Goal: Task Accomplishment & Management: Manage account settings

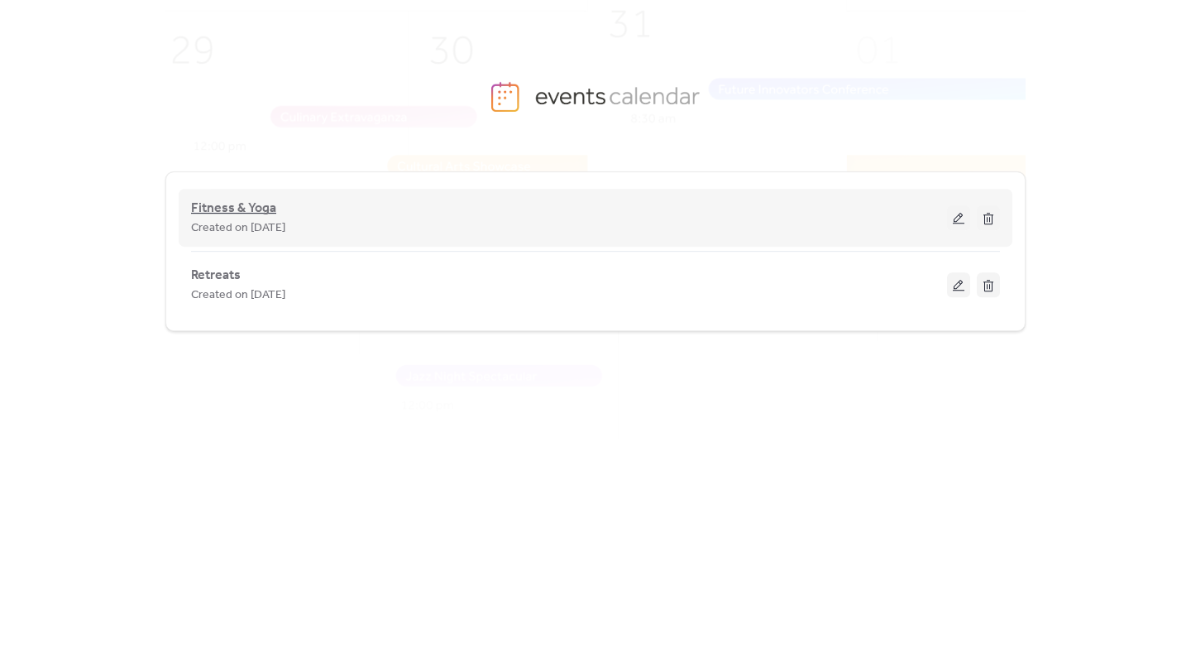
click at [252, 208] on span "Fitness & Yoga" at bounding box center [233, 209] width 85 height 20
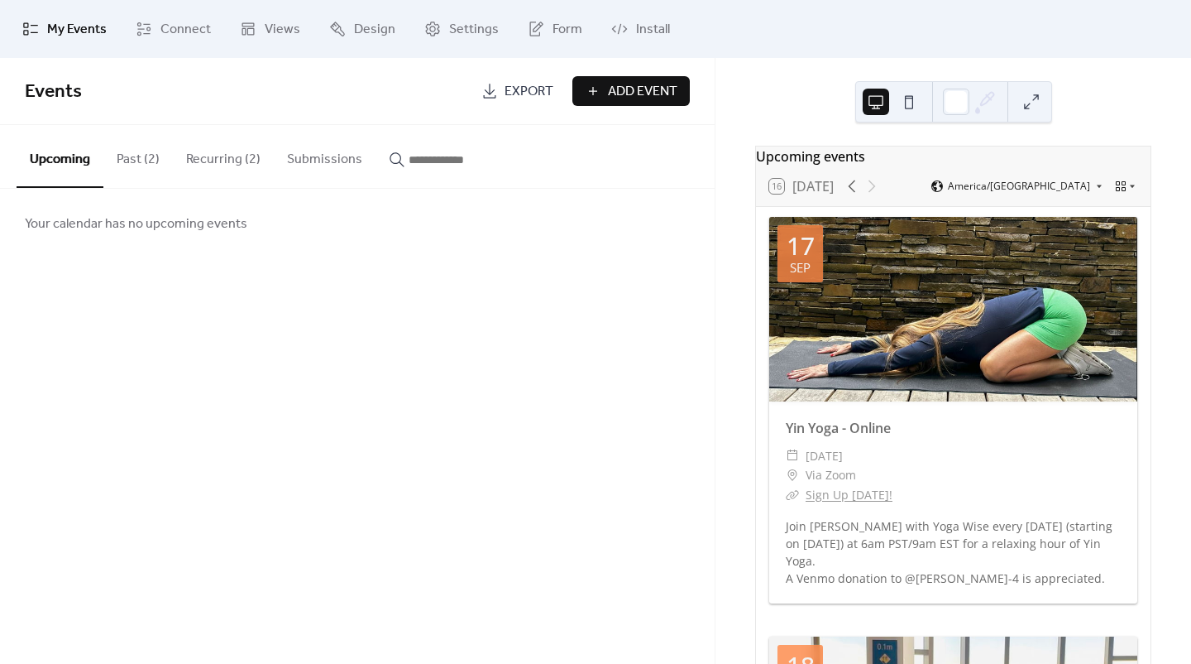
click at [232, 161] on button "Recurring (2)" at bounding box center [223, 155] width 101 height 61
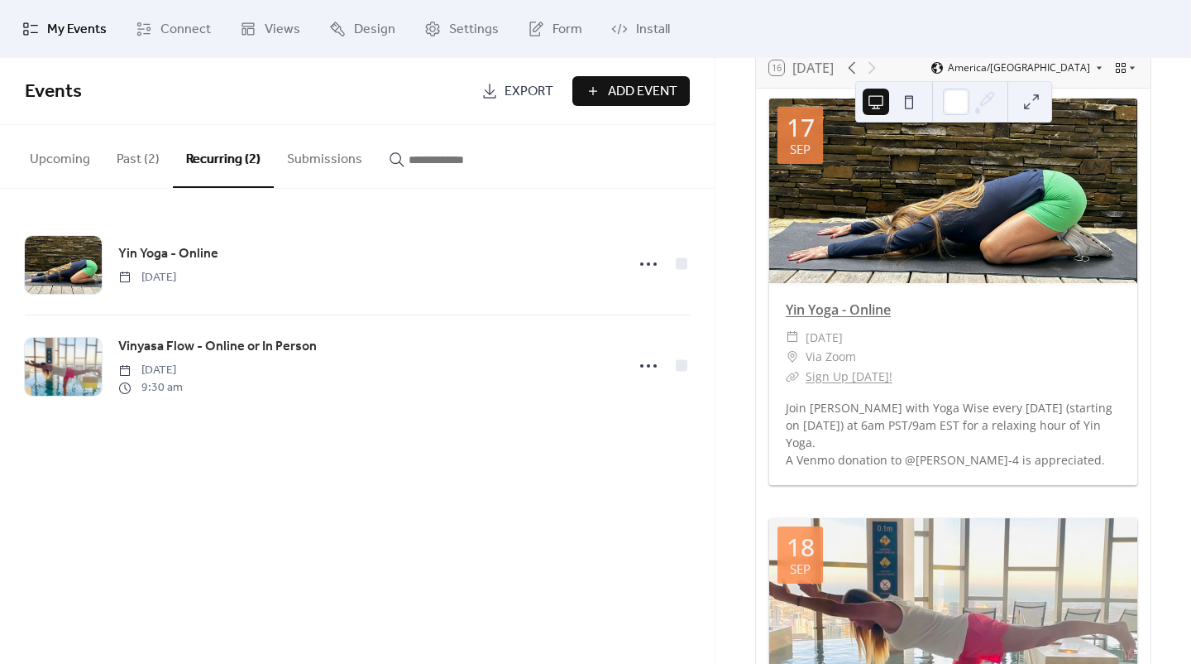
scroll to position [83, 0]
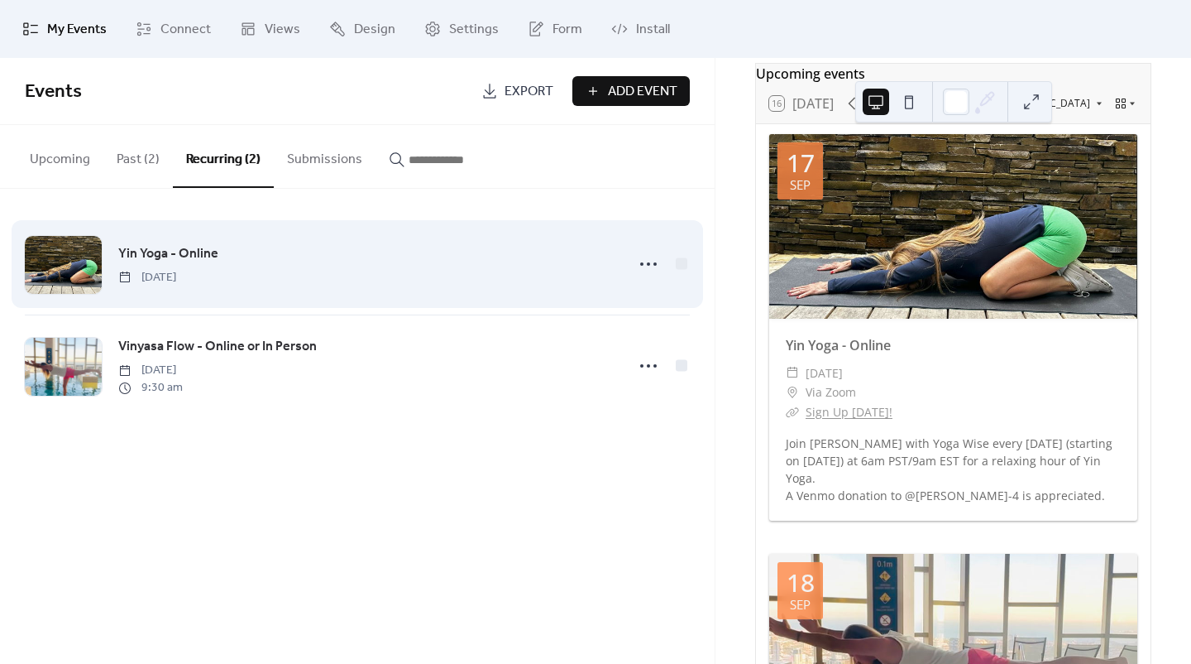
click at [368, 287] on div "Yin Yoga - Online [DATE]" at bounding box center [357, 263] width 665 height 101
click at [647, 260] on icon at bounding box center [648, 264] width 26 height 26
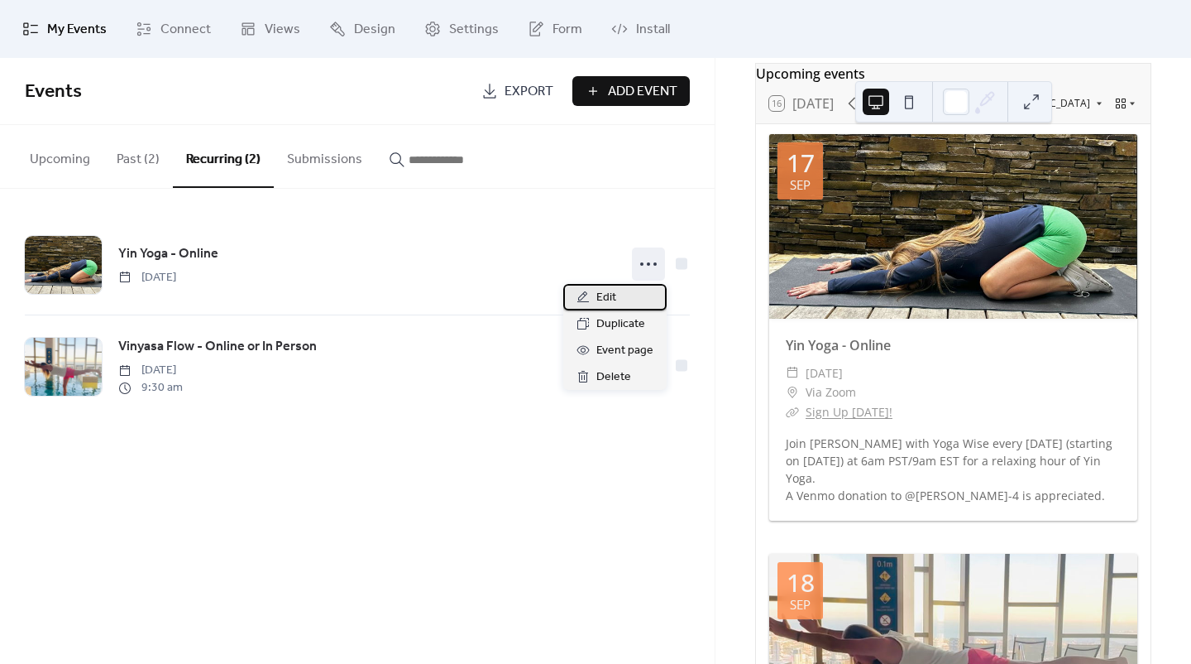
click at [611, 302] on span "Edit" at bounding box center [607, 298] width 20 height 20
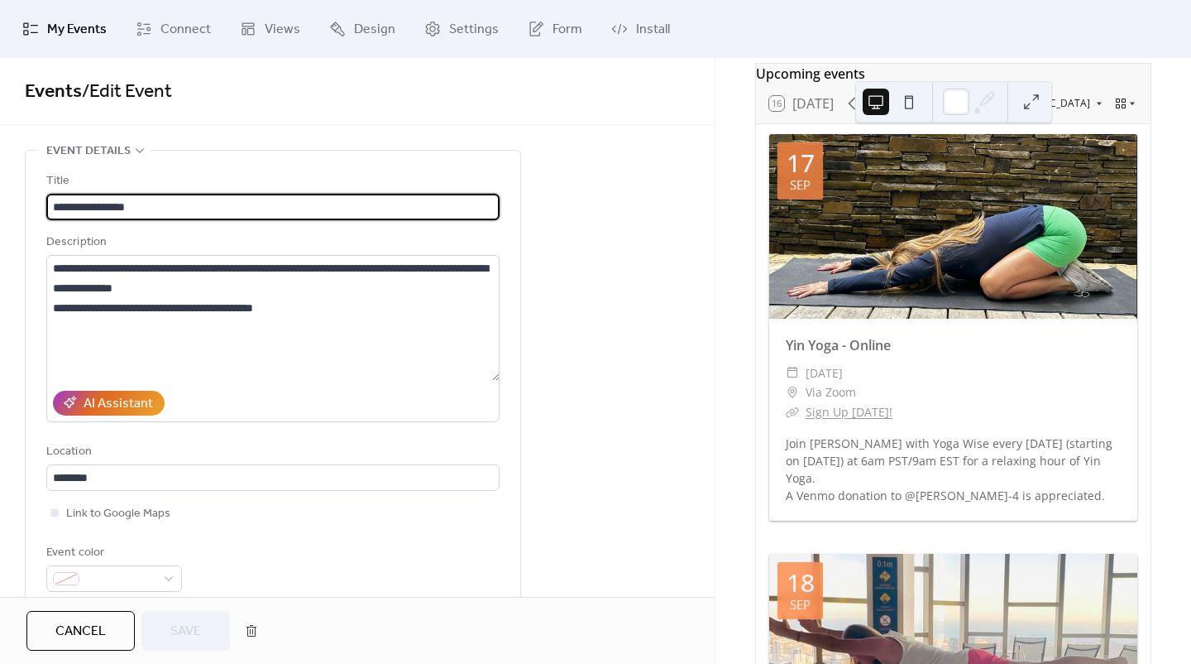
type input "**********"
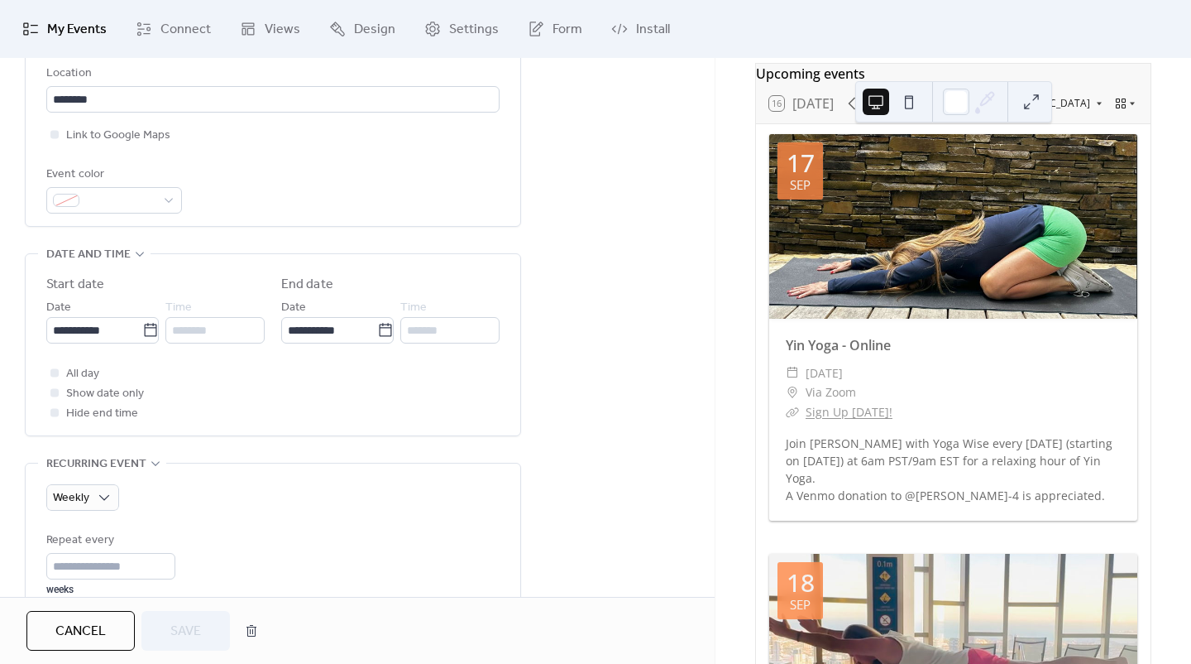
scroll to position [414, 0]
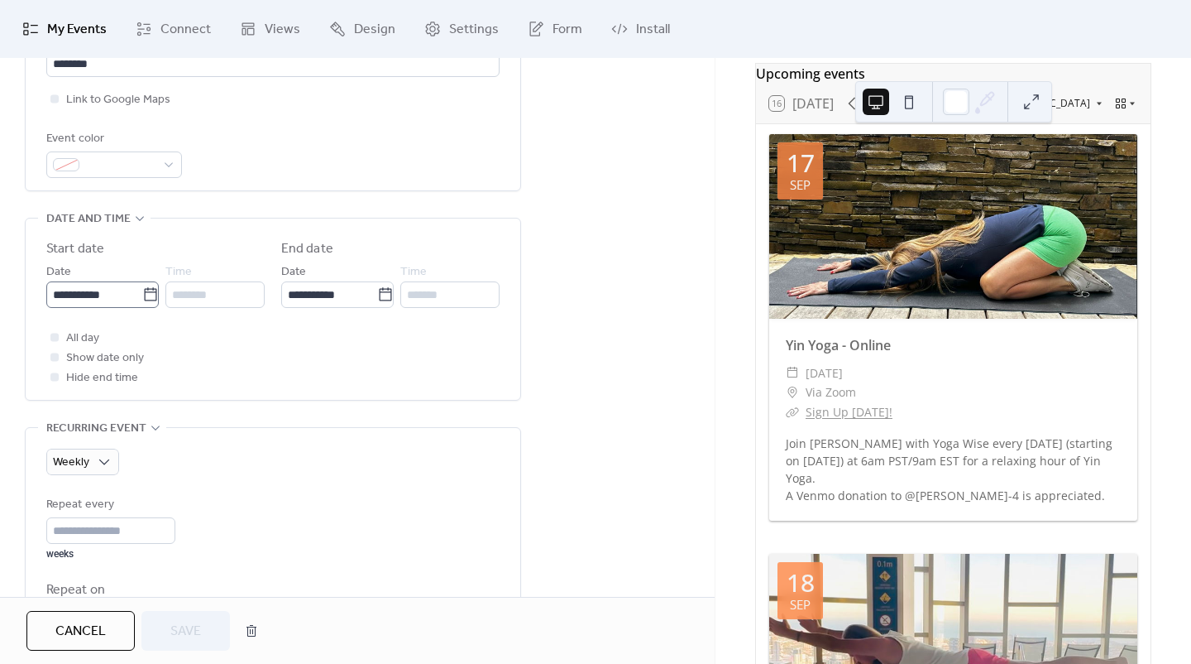
click at [151, 299] on icon at bounding box center [150, 294] width 17 height 17
click at [142, 299] on input "**********" at bounding box center [94, 294] width 96 height 26
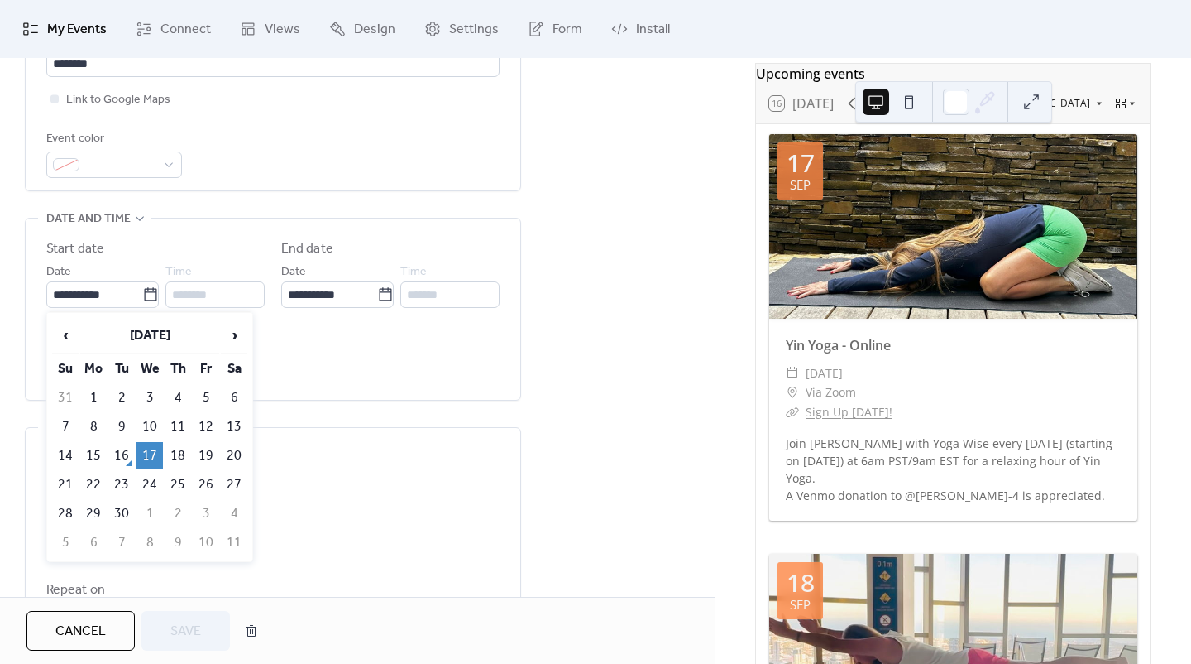
click at [144, 453] on td "17" at bounding box center [150, 455] width 26 height 27
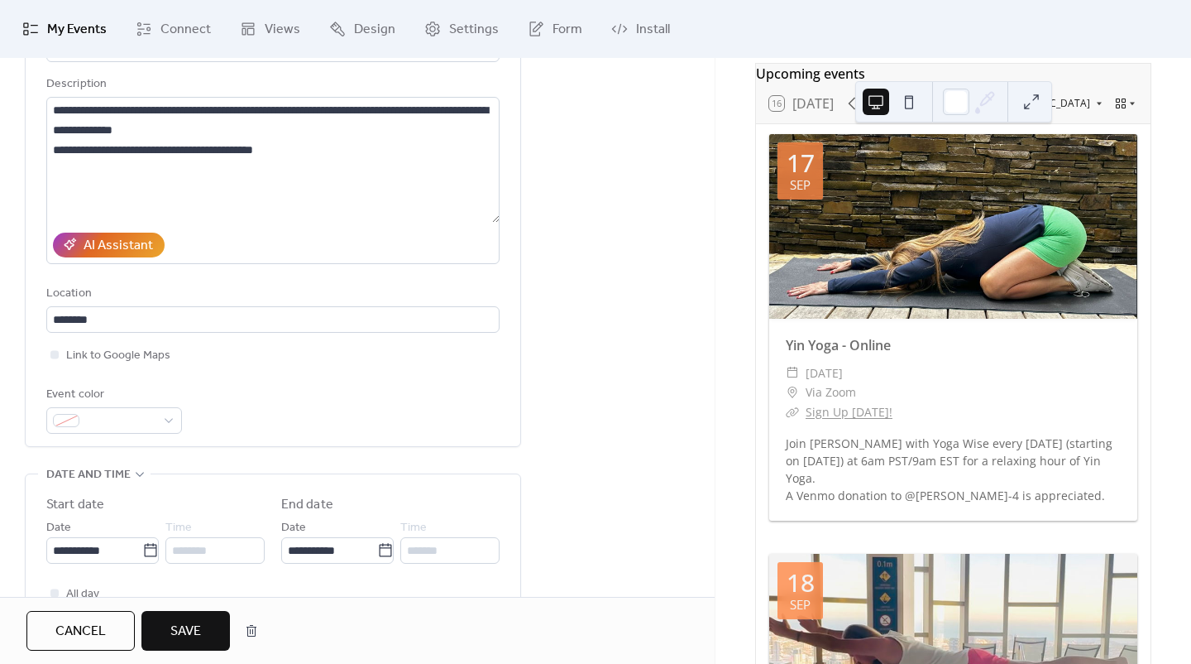
scroll to position [0, 0]
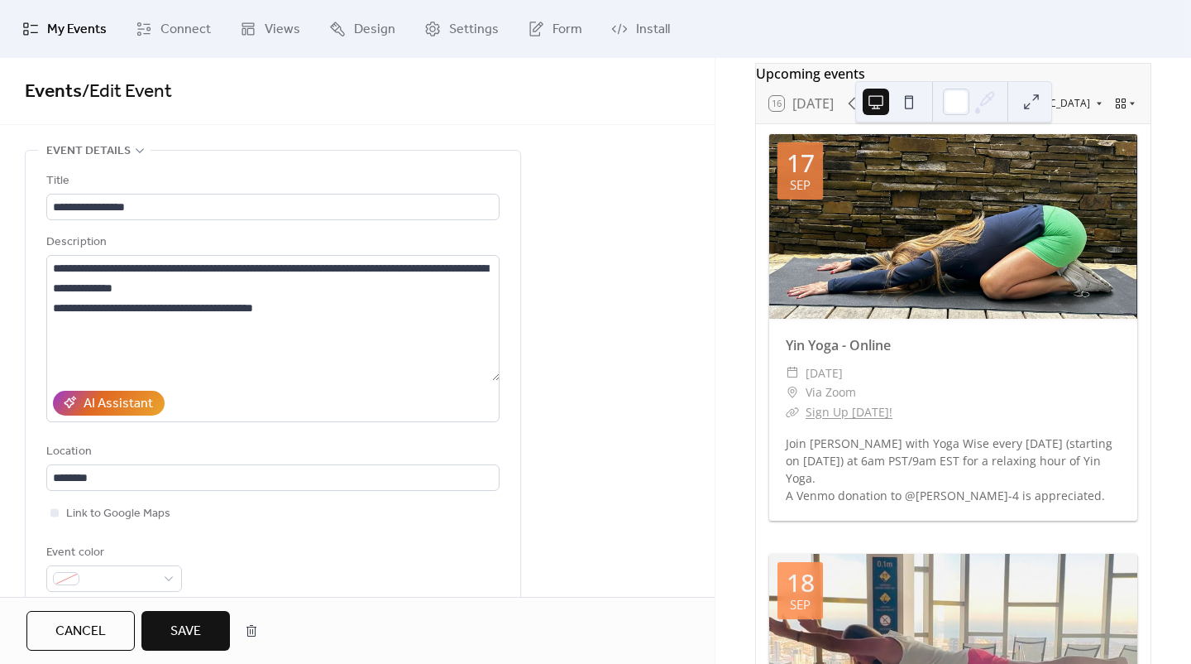
click at [721, 115] on div "Upcoming events 16 [DATE] [GEOGRAPHIC_DATA]/[GEOGRAPHIC_DATA] [DATE] Yin Yoga -…" at bounding box center [954, 361] width 476 height 606
click at [913, 96] on button at bounding box center [909, 102] width 26 height 26
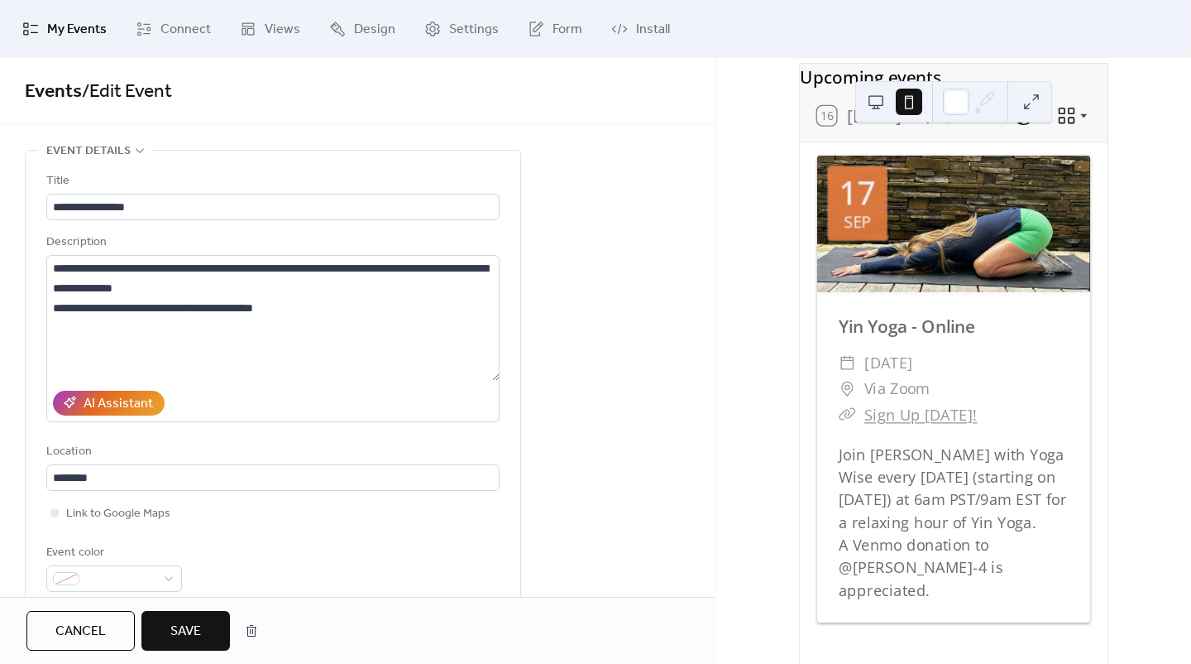
click at [878, 100] on button at bounding box center [876, 102] width 26 height 26
